Goal: Task Accomplishment & Management: Use online tool/utility

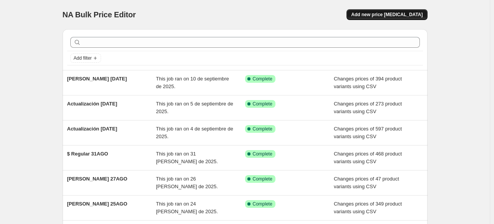
click at [403, 13] on span "Add new price [MEDICAL_DATA]" at bounding box center [386, 15] width 71 height 6
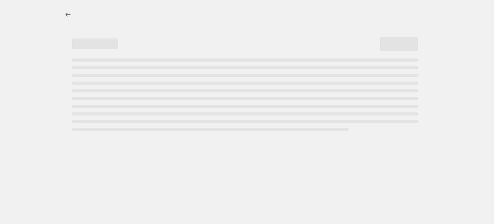
select select "percentage"
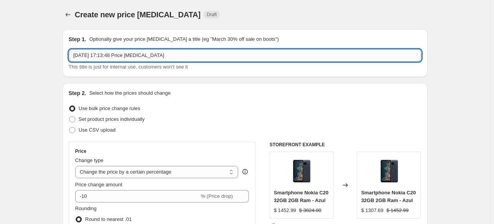
click at [226, 53] on input "[DATE] 17:13:48 Price [MEDICAL_DATA]" at bounding box center [245, 55] width 353 height 12
type input "R"
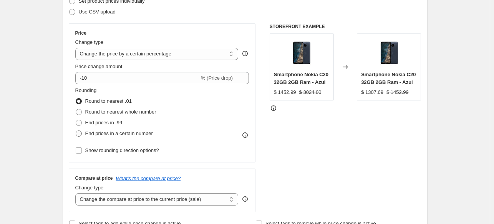
scroll to position [118, 0]
type input "$"
click at [76, 17] on label "Use CSV upload" at bounding box center [92, 11] width 47 height 11
click at [70, 9] on input "Use CSV upload" at bounding box center [69, 8] width 0 height 0
radio input "true"
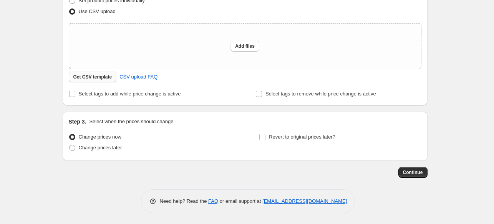
click at [98, 76] on span "Get CSV template" at bounding box center [92, 77] width 39 height 6
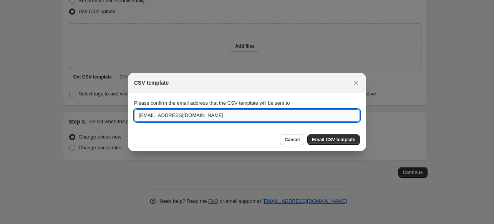
click at [196, 115] on input "[EMAIL_ADDRESS][DOMAIN_NAME]" at bounding box center [247, 115] width 226 height 12
type input "[EMAIL_ADDRESS][DOMAIN_NAME]"
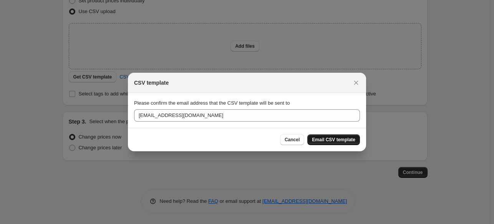
click at [323, 139] on span "Email CSV template" at bounding box center [333, 139] width 43 height 6
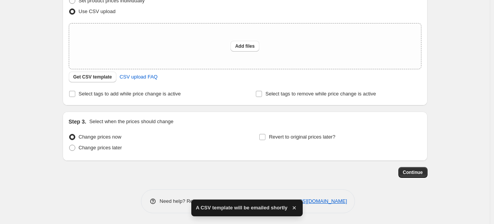
scroll to position [0, 0]
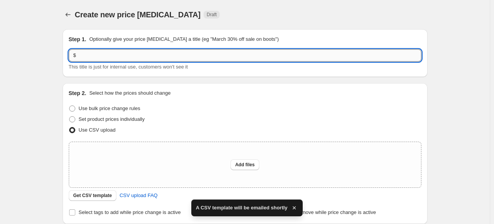
click at [95, 59] on input "$" at bounding box center [245, 55] width 353 height 12
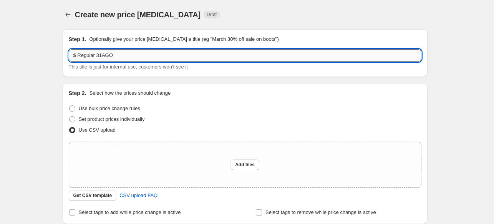
drag, startPoint x: 97, startPoint y: 55, endPoint x: 135, endPoint y: 55, distance: 38.0
click at [135, 55] on input "$ Regular 31AGO" at bounding box center [245, 55] width 353 height 12
type input "$ Regular [DATE]"
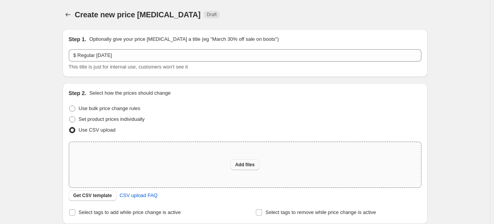
click at [243, 163] on span "Add files" at bounding box center [245, 164] width 20 height 6
type input "C:\fakepath\Regular [DATE]csv"
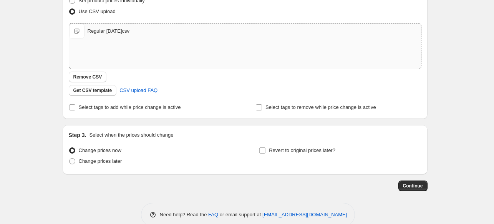
scroll to position [132, 0]
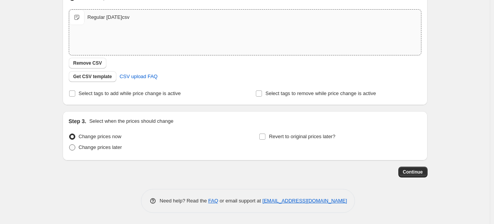
click at [75, 144] on span at bounding box center [72, 147] width 6 height 6
click at [70, 144] on input "Change prices later" at bounding box center [69, 144] width 0 height 0
radio input "true"
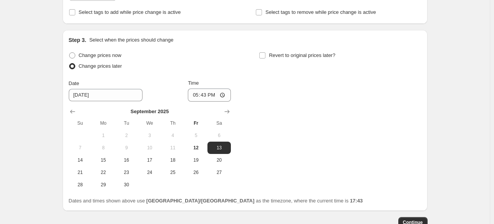
scroll to position [215, 0]
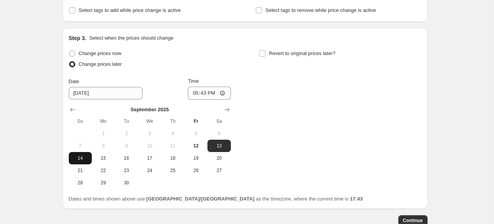
click at [86, 156] on span "14" at bounding box center [80, 158] width 17 height 6
type input "[DATE]"
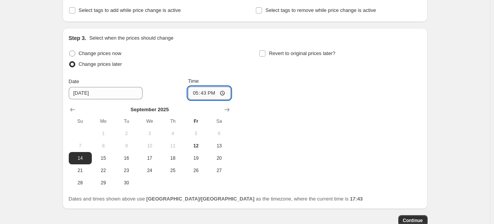
click at [204, 96] on input "17:43" at bounding box center [209, 92] width 43 height 13
click at [225, 95] on input "17:43" at bounding box center [209, 92] width 43 height 13
type input "23:45"
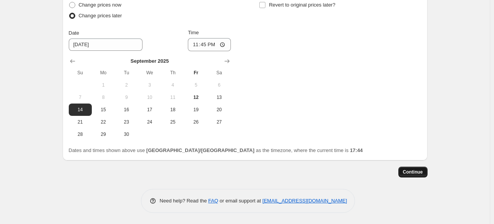
click at [413, 169] on span "Continue" at bounding box center [413, 172] width 20 height 6
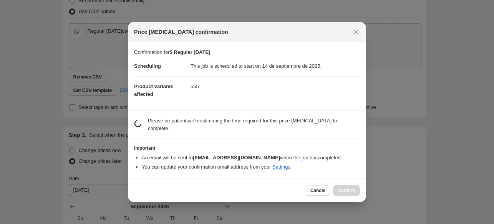
scroll to position [0, 0]
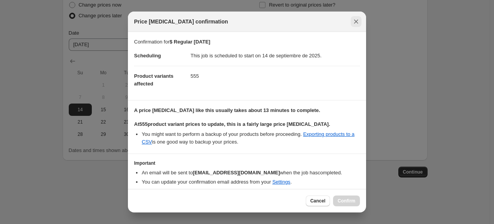
click at [357, 19] on icon "Close" at bounding box center [356, 22] width 8 height 8
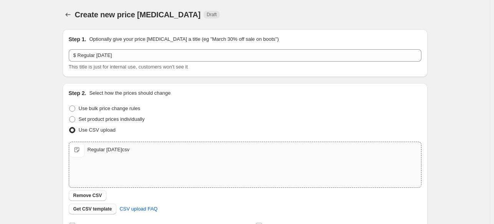
scroll to position [264, 0]
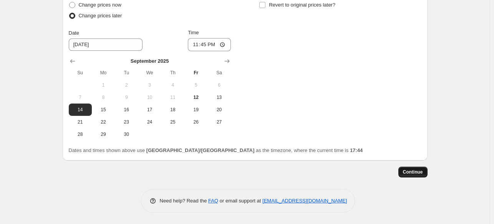
click at [413, 173] on span "Continue" at bounding box center [413, 172] width 20 height 6
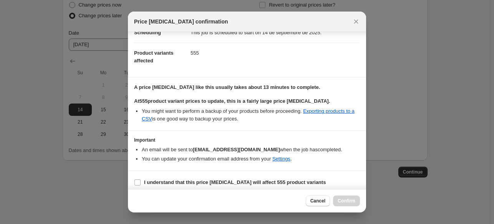
scroll to position [27, 0]
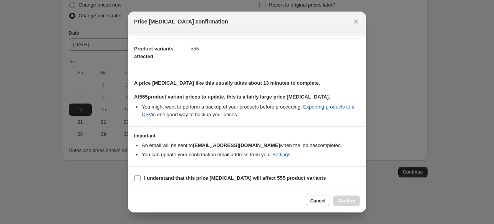
click at [137, 176] on input "I understand that this price [MEDICAL_DATA] will affect 555 product variants" at bounding box center [137, 178] width 6 height 6
checkbox input "true"
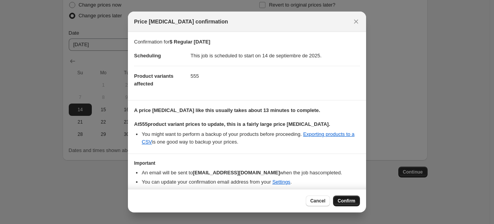
click at [346, 200] on span "Confirm" at bounding box center [347, 201] width 18 height 6
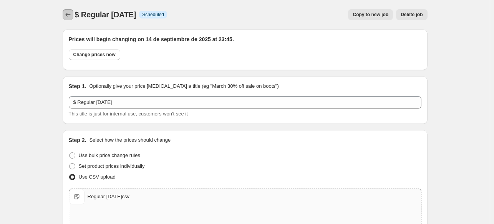
click at [71, 13] on icon "Price change jobs" at bounding box center [68, 15] width 8 height 8
